Goal: Find specific page/section: Find specific page/section

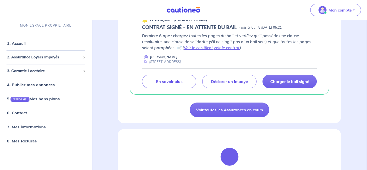
scroll to position [422, 0]
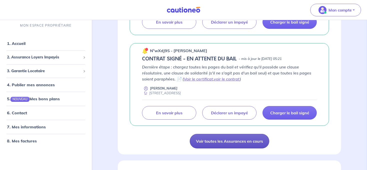
click at [246, 141] on link "Voir toutes les Assurances en cours" at bounding box center [230, 141] width 80 height 15
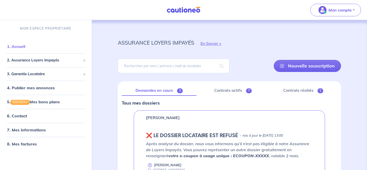
click at [25, 45] on link "1. Accueil" at bounding box center [16, 46] width 18 height 5
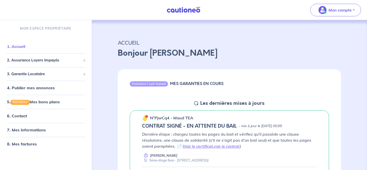
click at [23, 47] on link "1. Accueil" at bounding box center [16, 46] width 18 height 5
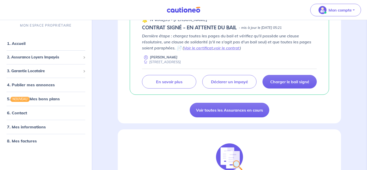
scroll to position [475, 0]
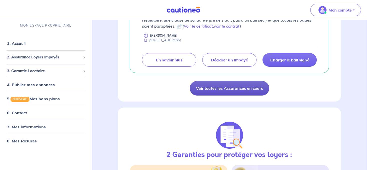
click at [222, 86] on link "Voir toutes les Assurances en cours" at bounding box center [230, 88] width 80 height 15
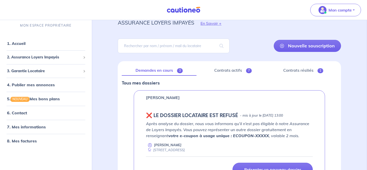
scroll to position [26, 0]
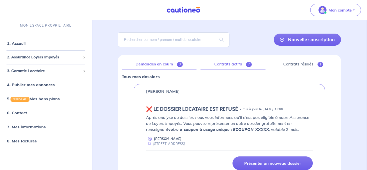
click at [233, 65] on link "Contrats actifs 7" at bounding box center [233, 64] width 65 height 11
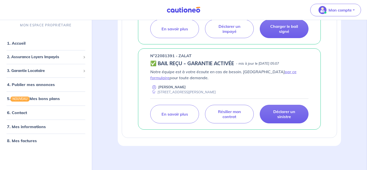
scroll to position [647, 0]
